Goal: Transaction & Acquisition: Purchase product/service

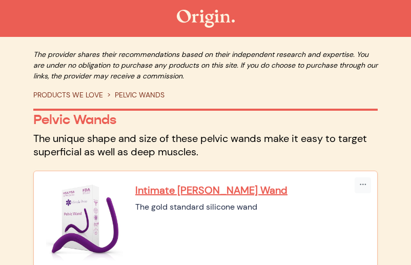
drag, startPoint x: 0, startPoint y: 0, endPoint x: 273, endPoint y: 101, distance: 291.6
click at [273, 101] on div "The provider shares their recommendations based on their independent research a…" at bounding box center [205, 103] width 344 height 109
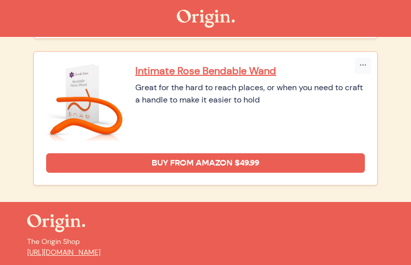
scroll to position [705, 0]
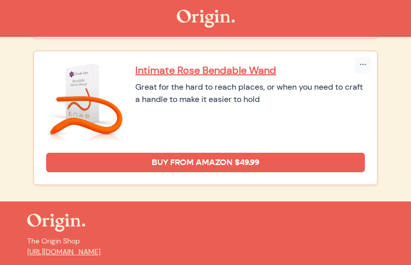
click at [291, 104] on div "Intimate Rose Bendable Wand Great for the hard to reach places, or when you nee…" at bounding box center [249, 101] width 229 height 77
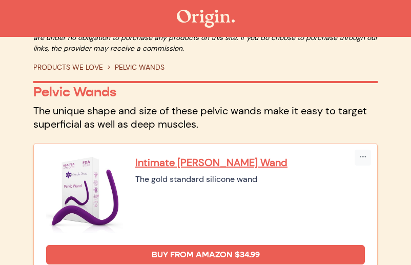
scroll to position [28, 0]
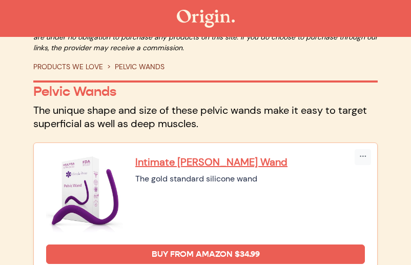
click at [282, 100] on div "The provider shares their recommendations based on their independent research a…" at bounding box center [205, 75] width 344 height 109
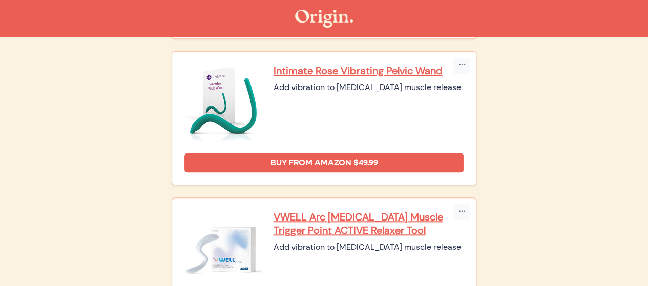
scroll to position [401, 0]
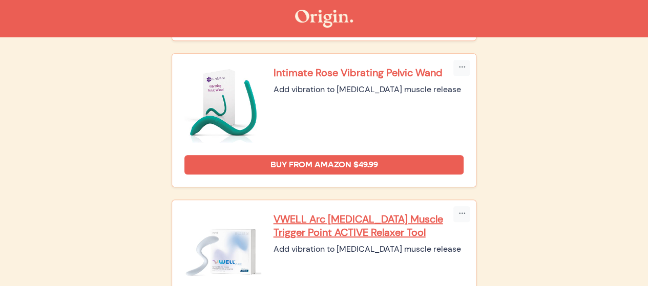
click at [375, 70] on p "Intimate Rose Vibrating Pelvic Wand" at bounding box center [368, 72] width 190 height 13
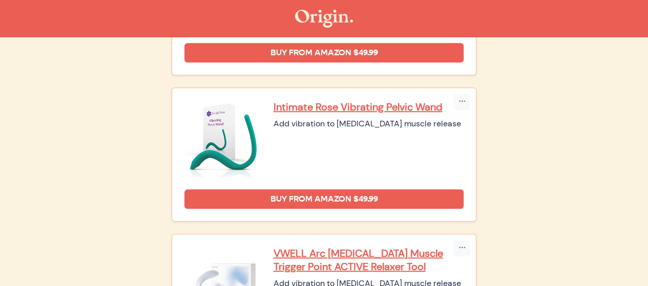
scroll to position [309, 0]
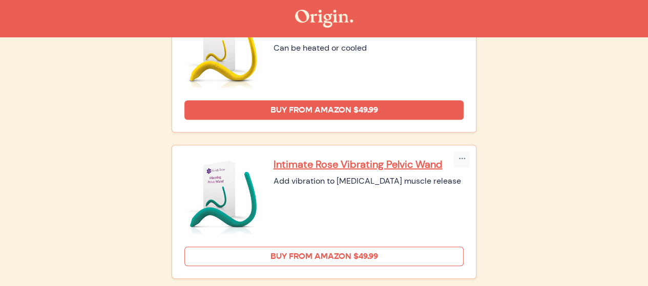
click at [214, 257] on link "Buy from Amazon $49.99" at bounding box center [324, 256] width 280 height 19
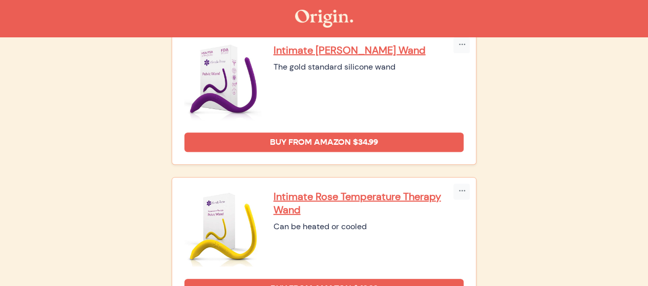
scroll to position [128, 0]
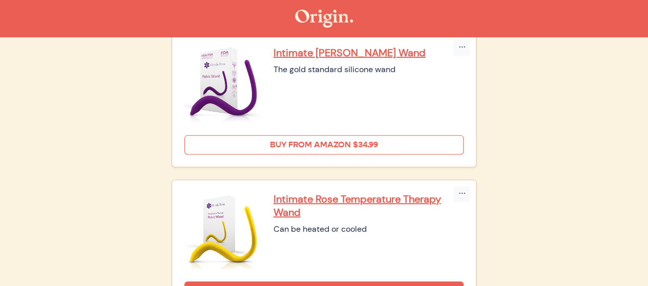
click at [294, 144] on link "Buy from Amazon $34.99" at bounding box center [324, 144] width 280 height 19
